Goal: Book appointment/travel/reservation

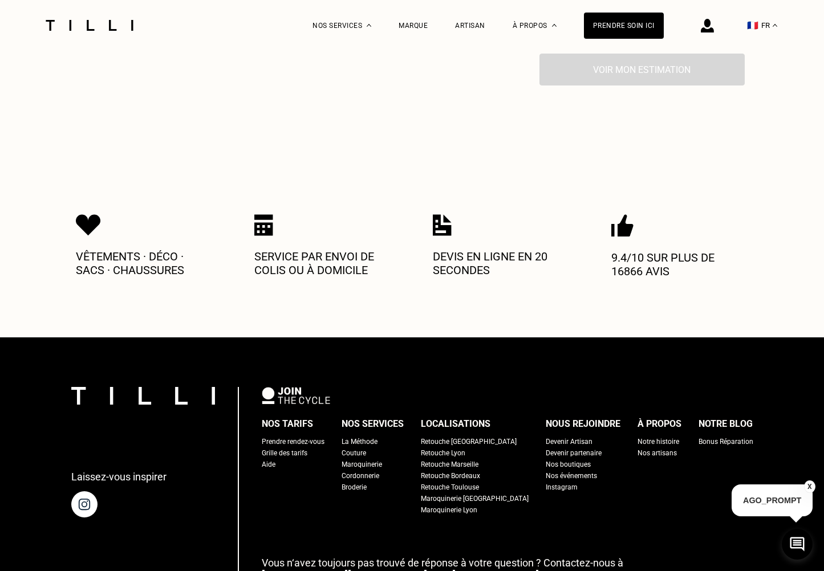
scroll to position [570, 0]
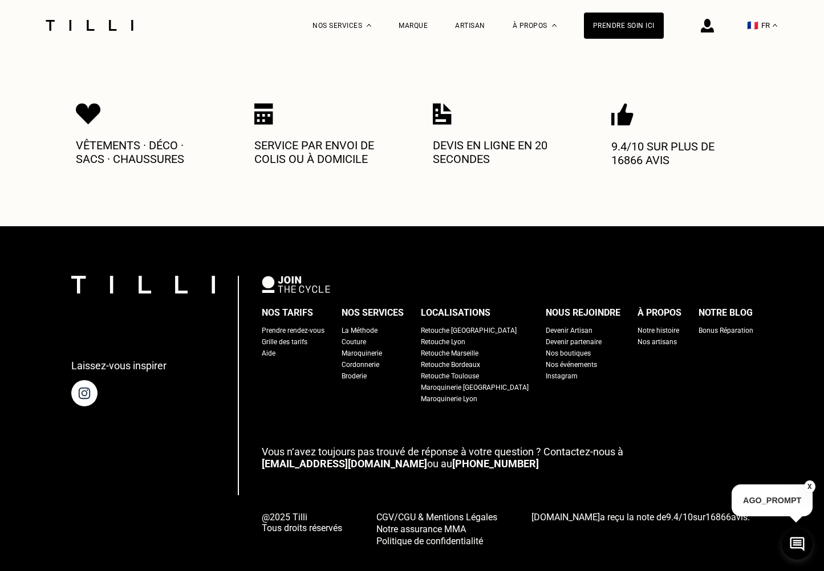
click at [470, 325] on div "Retouche [GEOGRAPHIC_DATA]" at bounding box center [469, 330] width 96 height 11
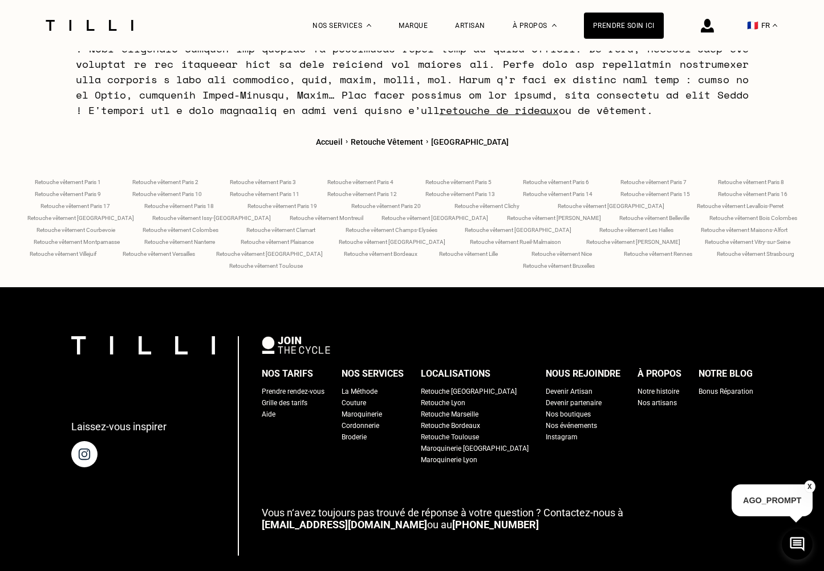
scroll to position [4699, 0]
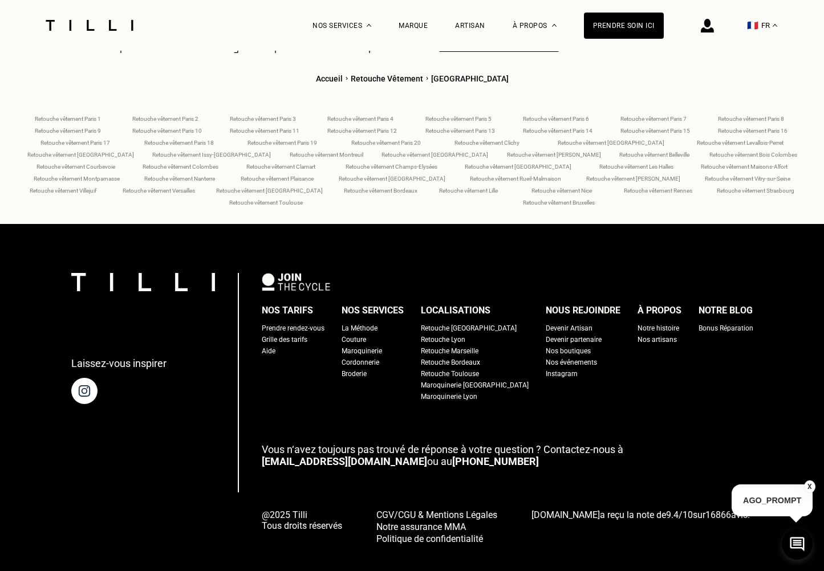
click at [458, 323] on div "Retouche [GEOGRAPHIC_DATA]" at bounding box center [469, 328] width 96 height 11
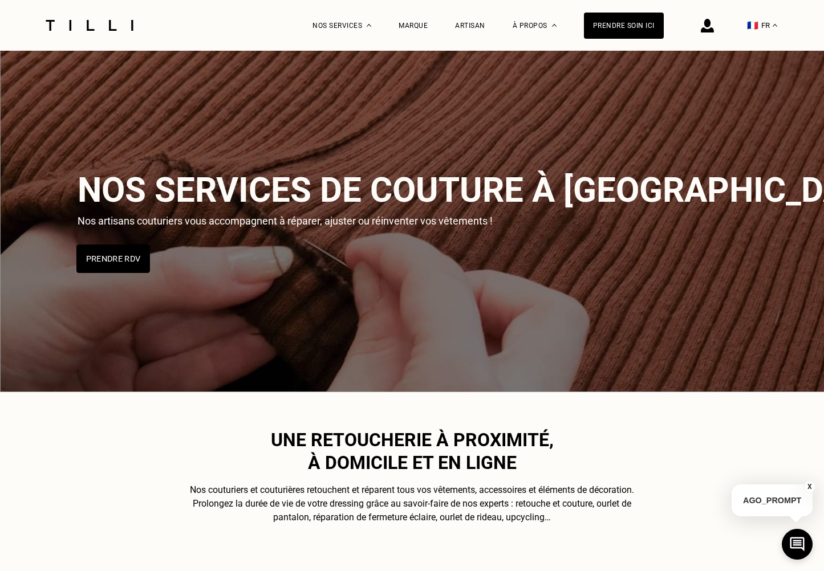
click at [115, 262] on button "Prendre RDV" at bounding box center [113, 259] width 74 height 29
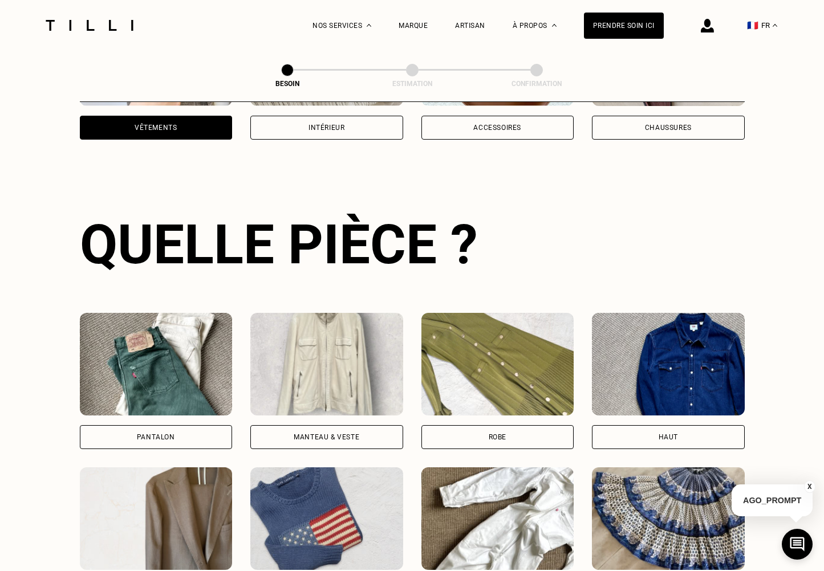
scroll to position [373, 0]
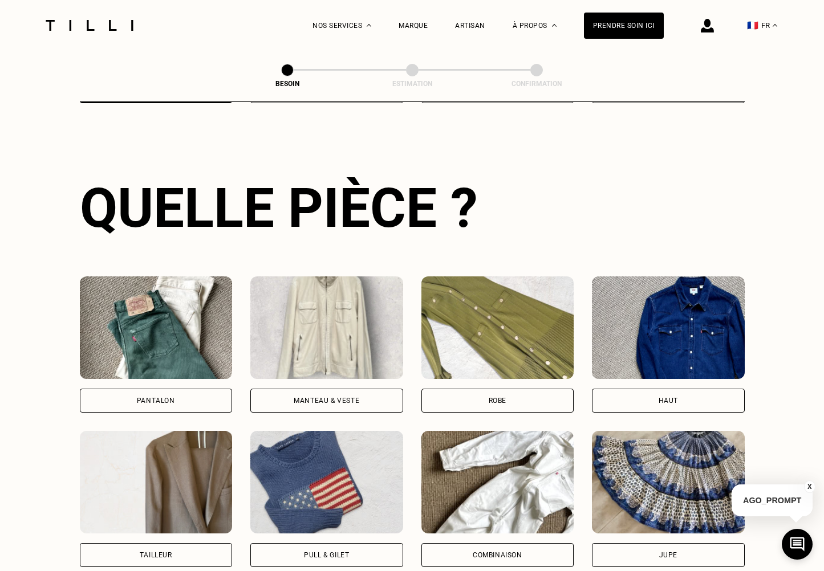
click at [329, 389] on div "Manteau & Veste" at bounding box center [326, 401] width 153 height 24
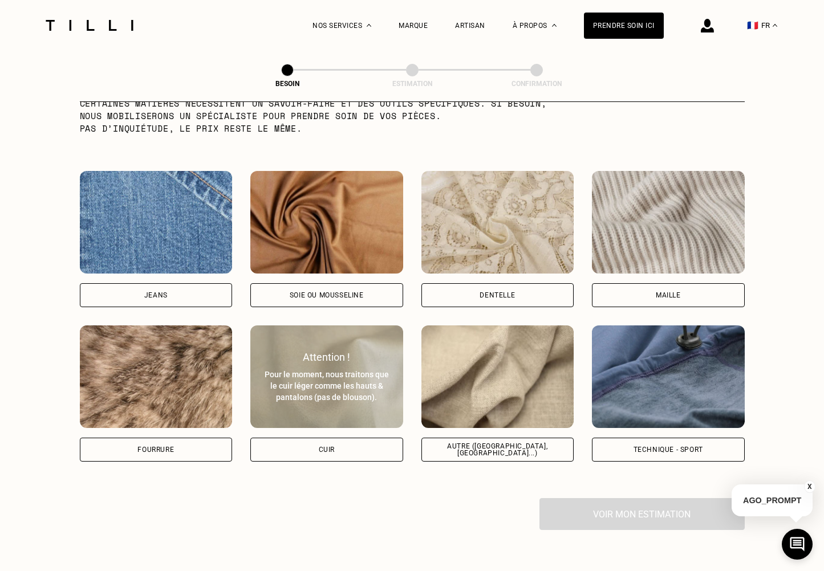
scroll to position [1183, 0]
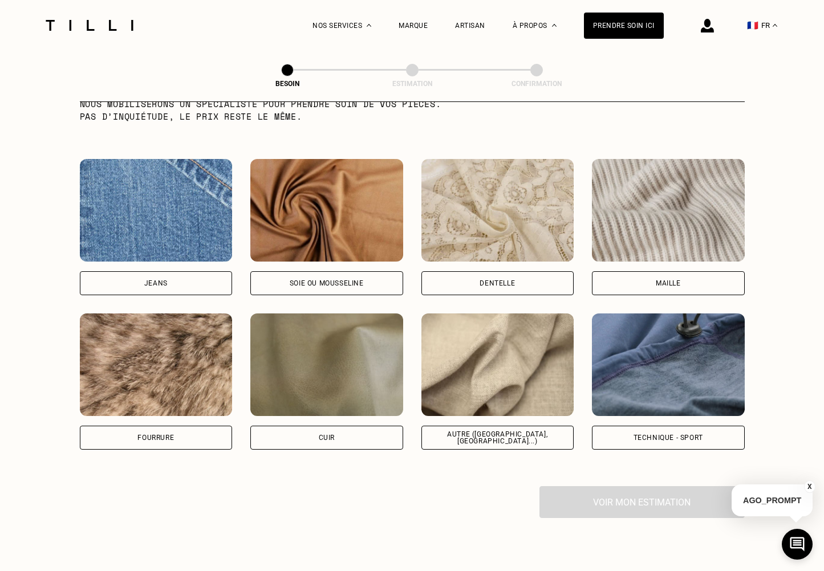
click at [188, 368] on img at bounding box center [156, 365] width 153 height 103
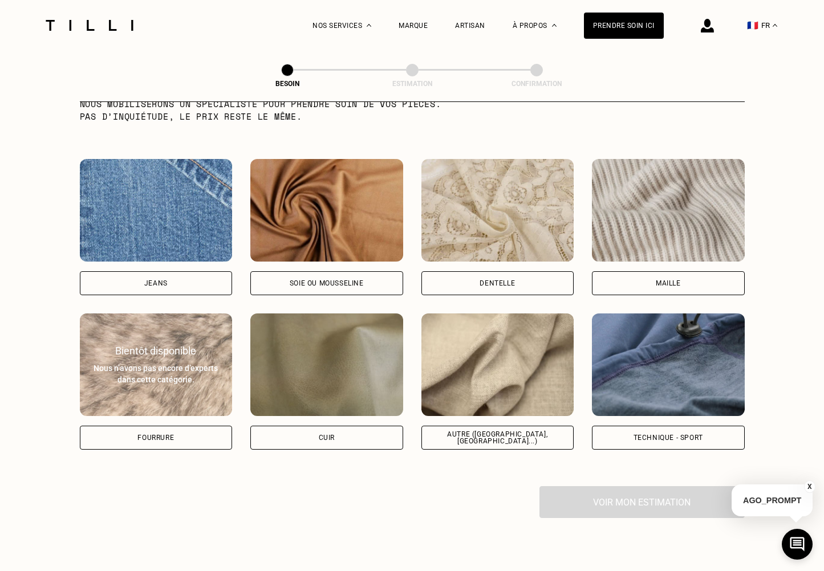
click at [168, 372] on div "Nous n’avons pas encore d’experts dans cette catégorie." at bounding box center [156, 374] width 128 height 23
click at [177, 428] on div "Fourrure" at bounding box center [156, 438] width 153 height 24
